Goal: Check status

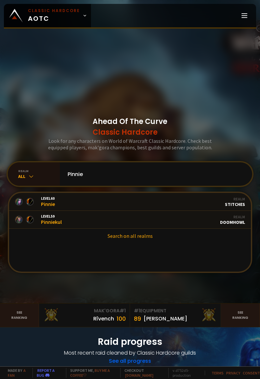
type input "Pinnie"
click at [147, 229] on link "Level 59 Pinniekul Realm Doomhowl" at bounding box center [130, 220] width 242 height 18
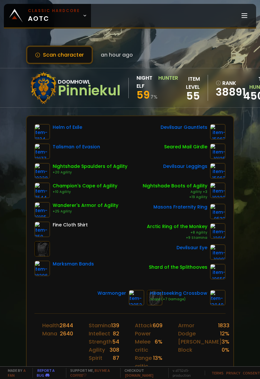
click at [60, 59] on button "Scan character" at bounding box center [59, 55] width 67 height 19
